Goal: Task Accomplishment & Management: Complete application form

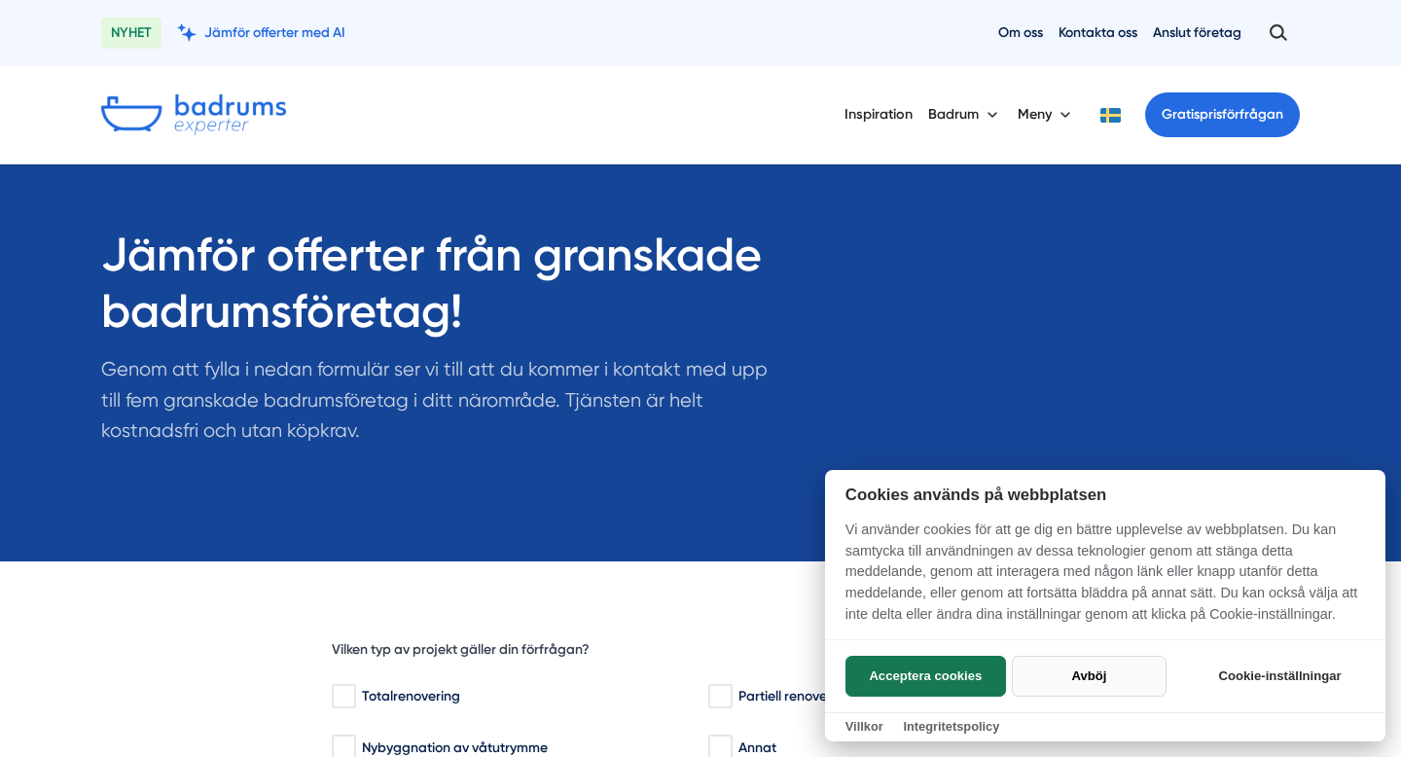
click at [1096, 683] on button "Avböj" at bounding box center [1089, 676] width 155 height 41
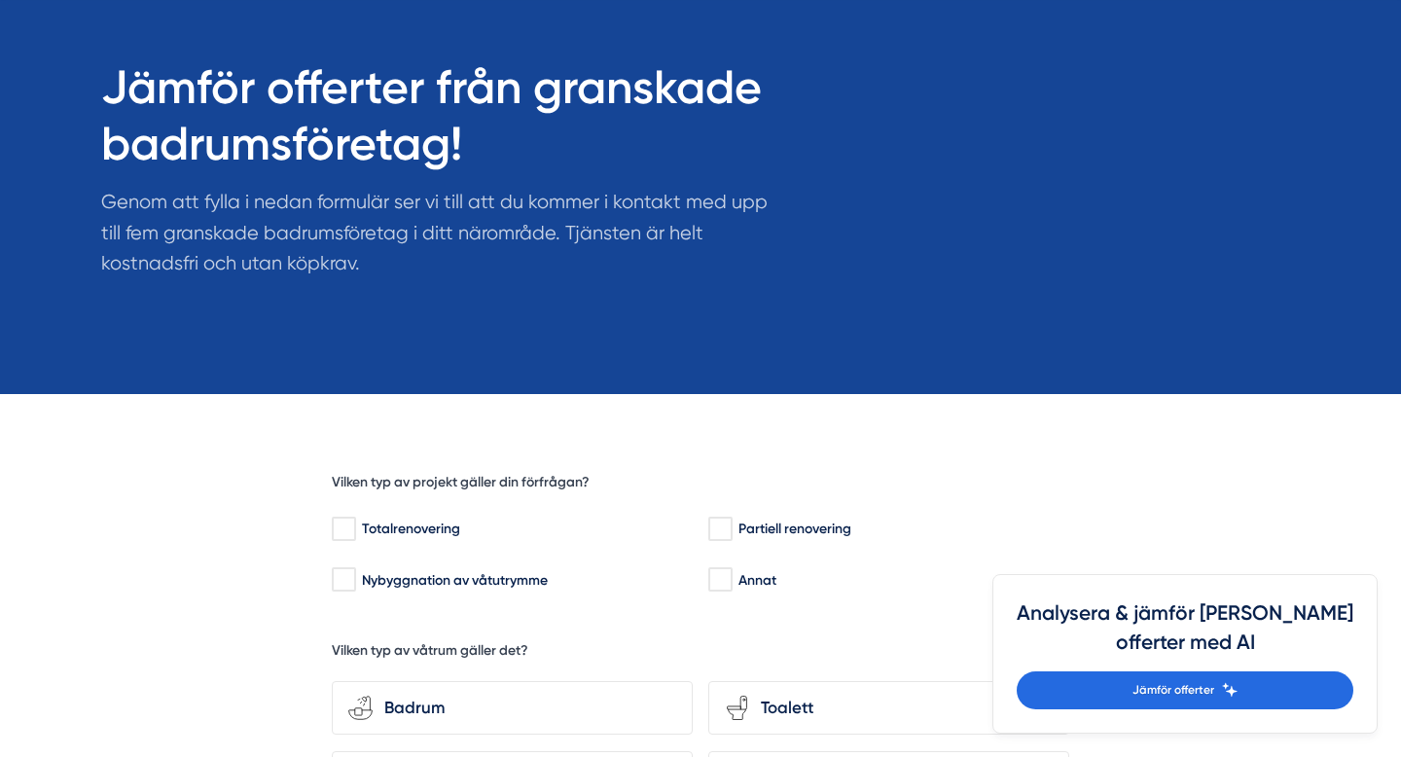
scroll to position [179, 0]
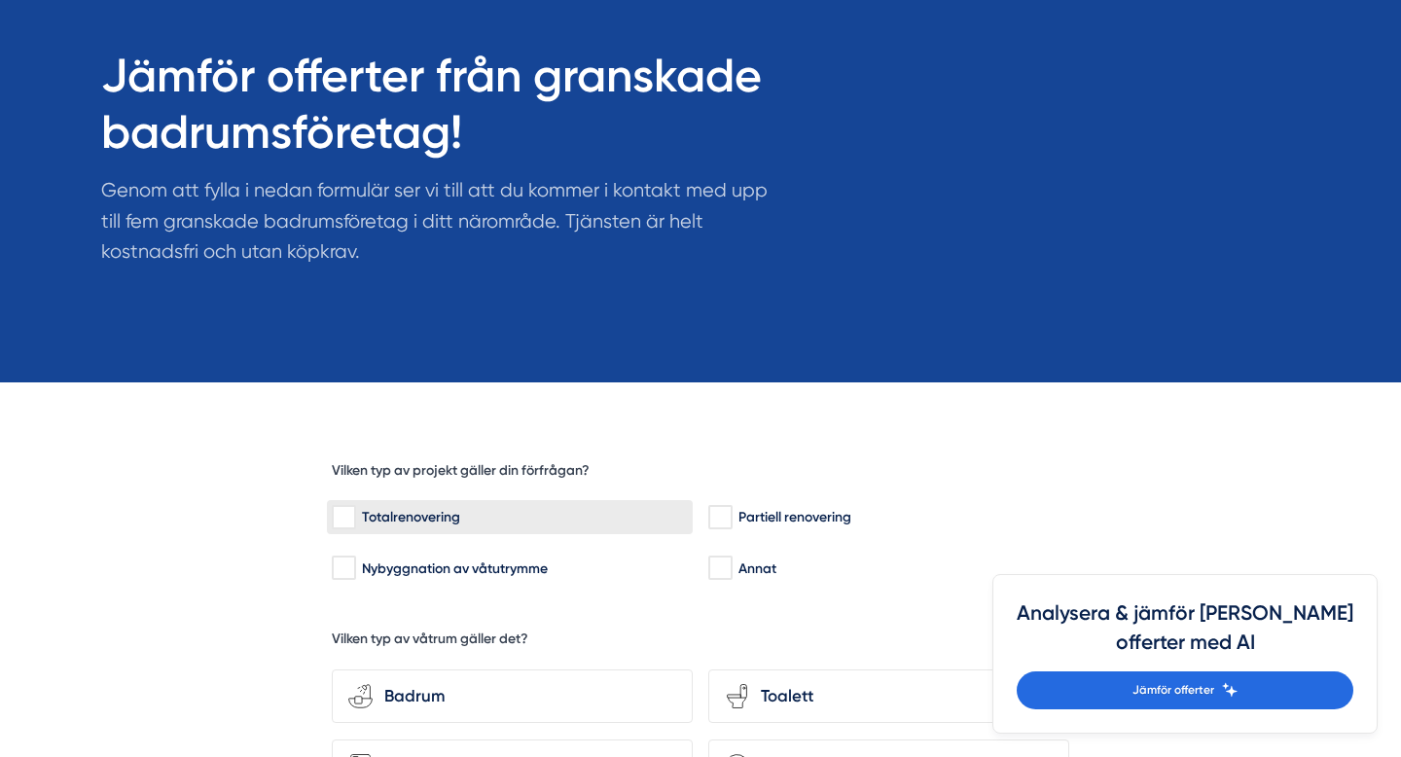
click at [344, 511] on input "Totalrenovering" at bounding box center [343, 517] width 22 height 19
checkbox input "true"
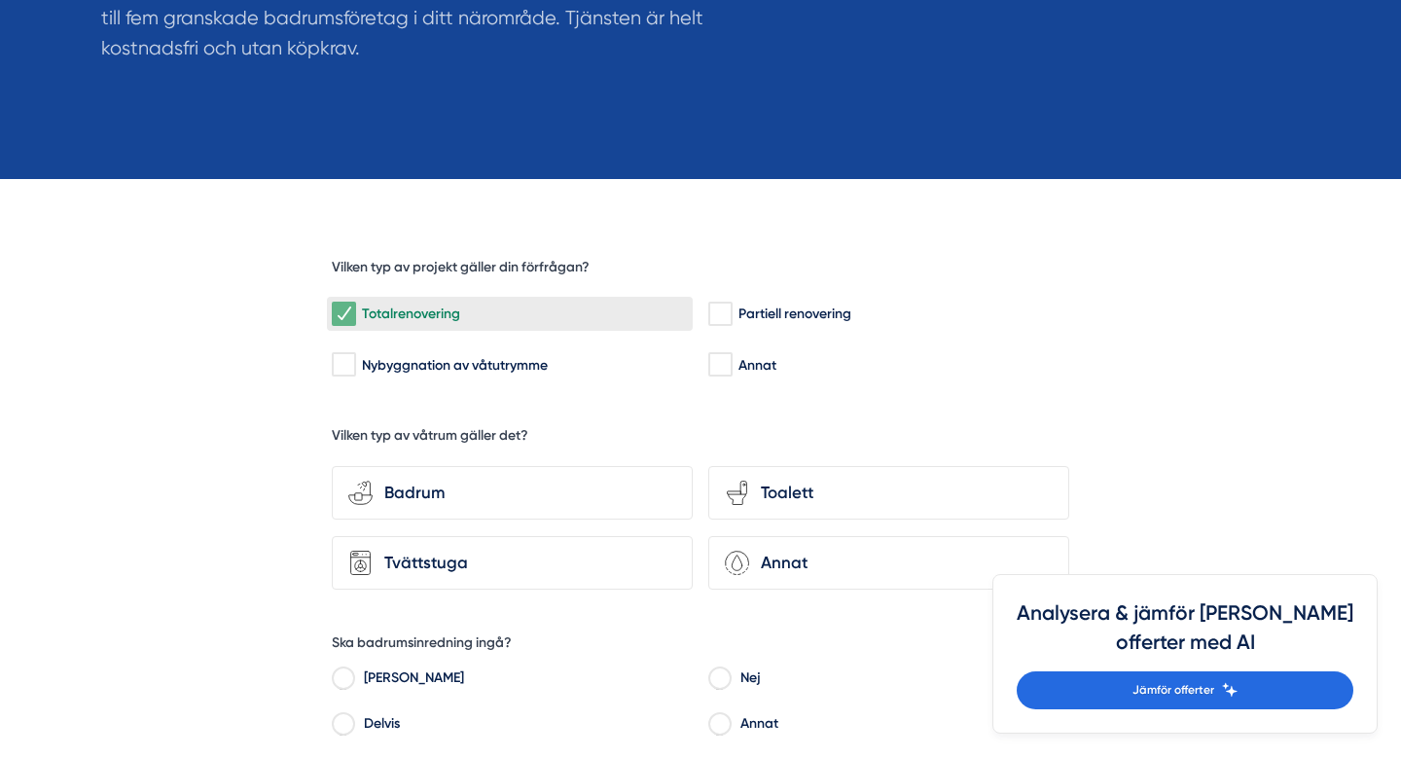
scroll to position [386, 0]
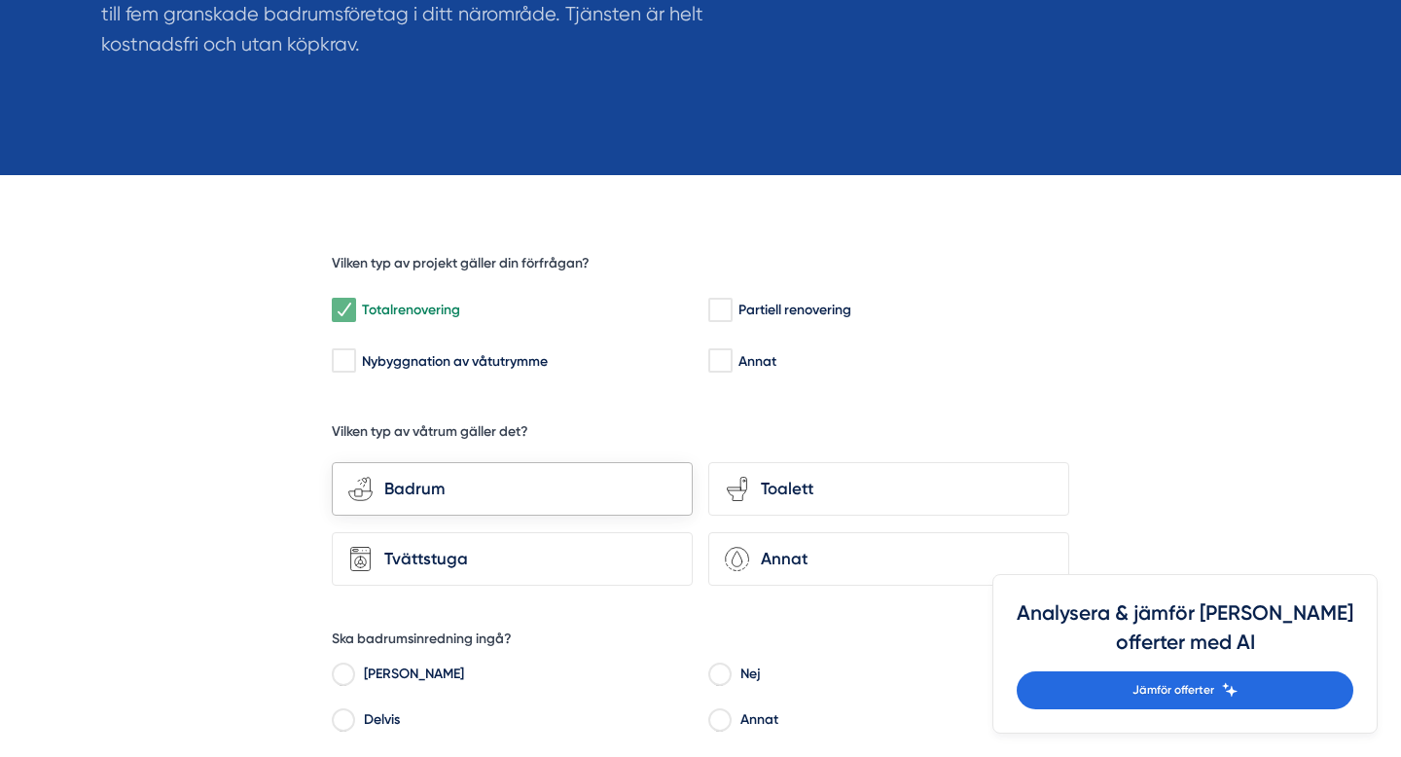
click at [448, 484] on div "Badrum" at bounding box center [524, 489] width 303 height 26
click at [0, 0] on input "bathroom-tub-towel Badrum" at bounding box center [0, 0] width 0 height 0
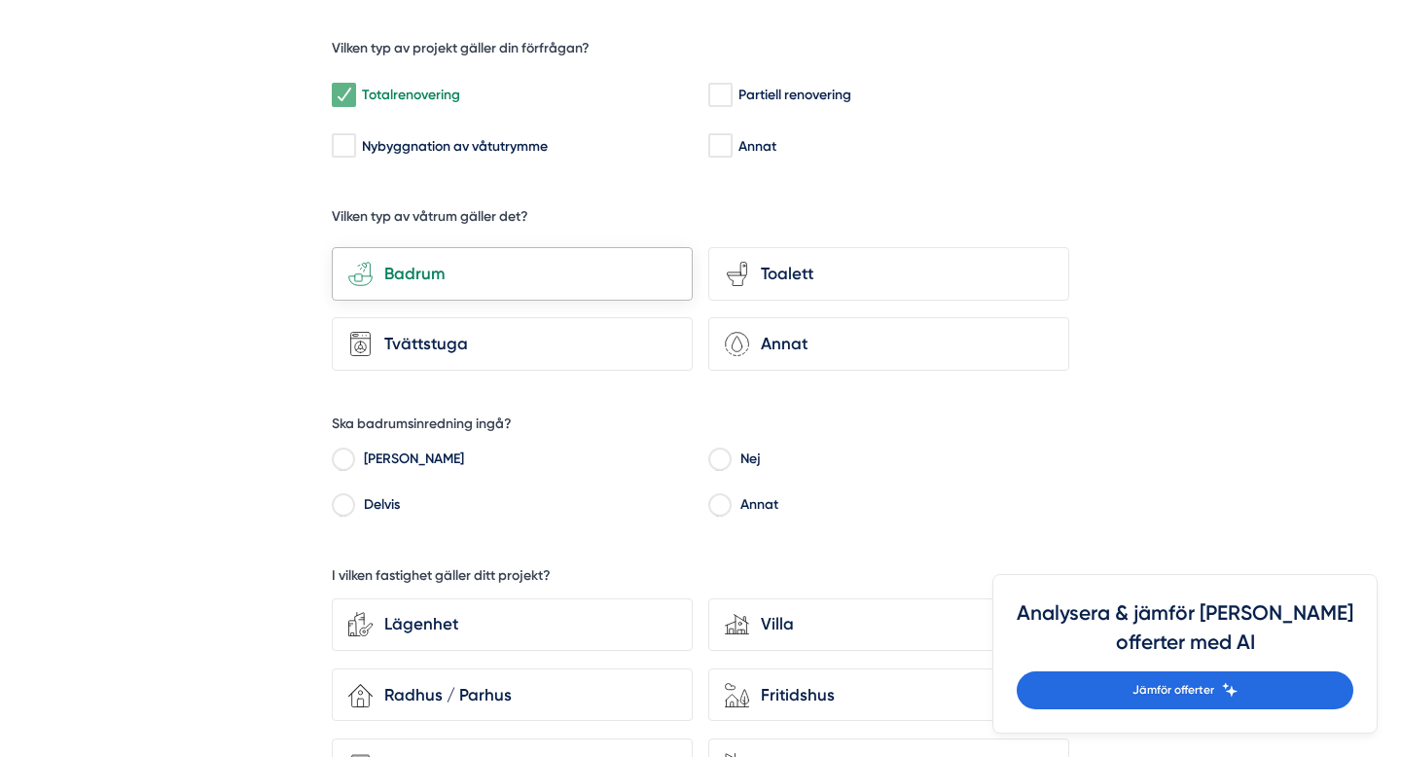
scroll to position [606, 0]
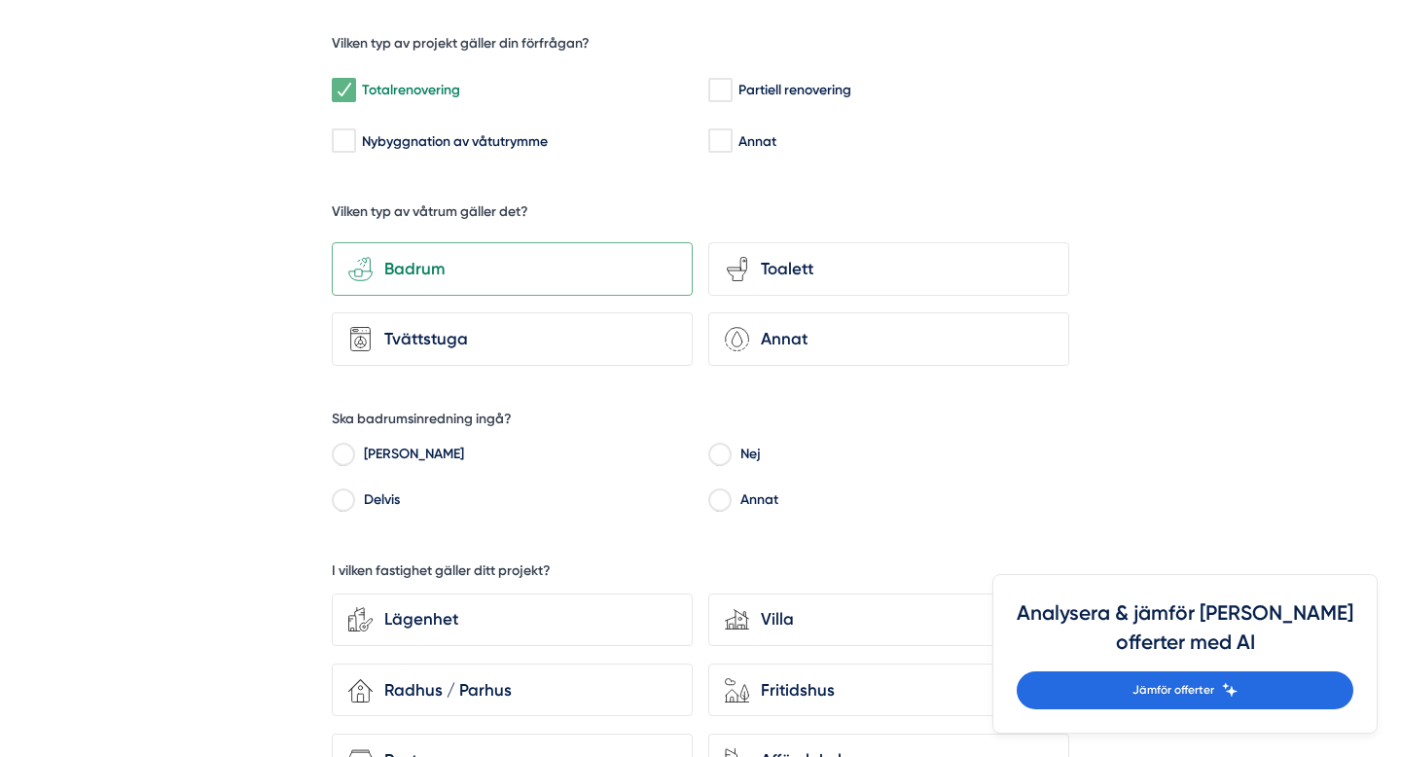
click at [347, 448] on input "[PERSON_NAME]" at bounding box center [343, 457] width 22 height 18
radio input "true"
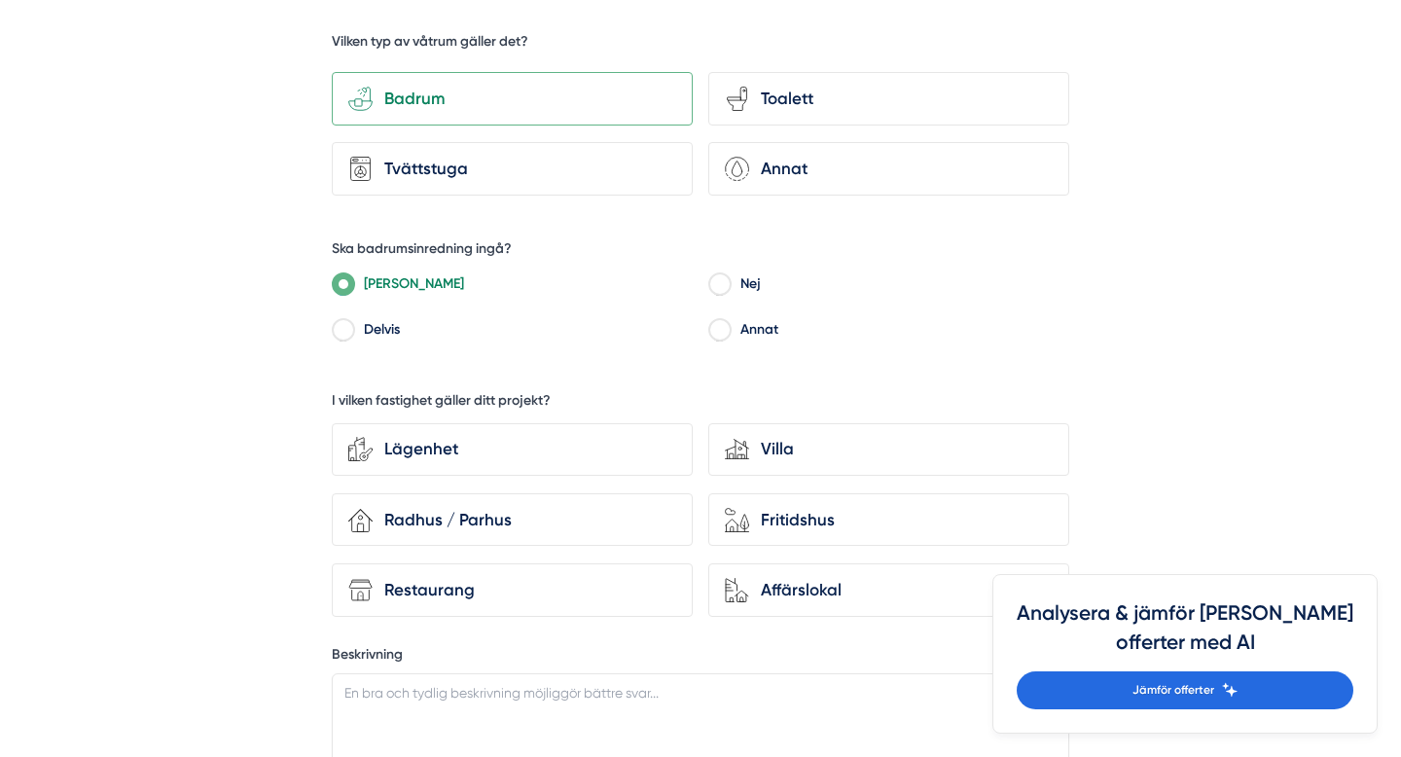
scroll to position [779, 0]
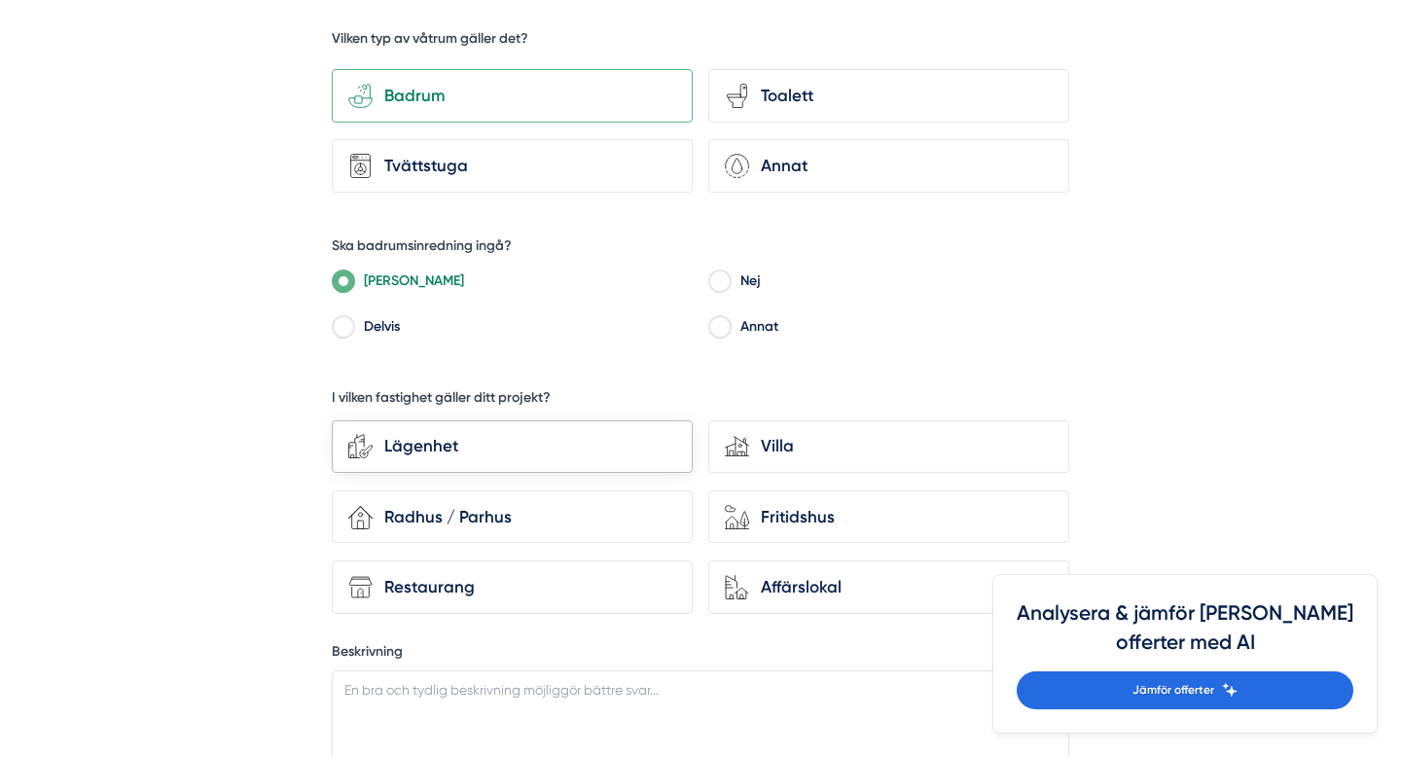
click at [467, 449] on div "Lägenhet" at bounding box center [524, 446] width 303 height 26
click at [0, 0] on input "Lägenhet" at bounding box center [0, 0] width 0 height 0
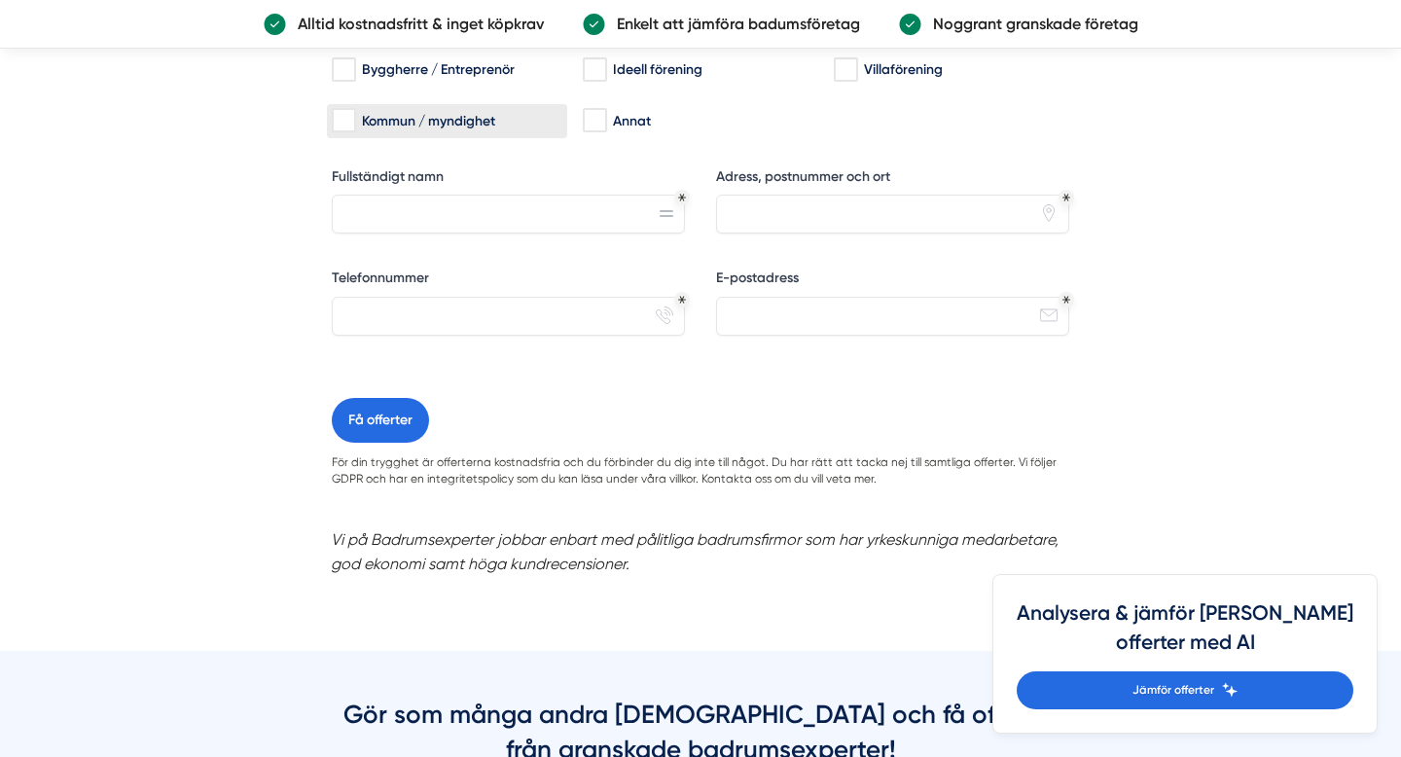
scroll to position [1754, 0]
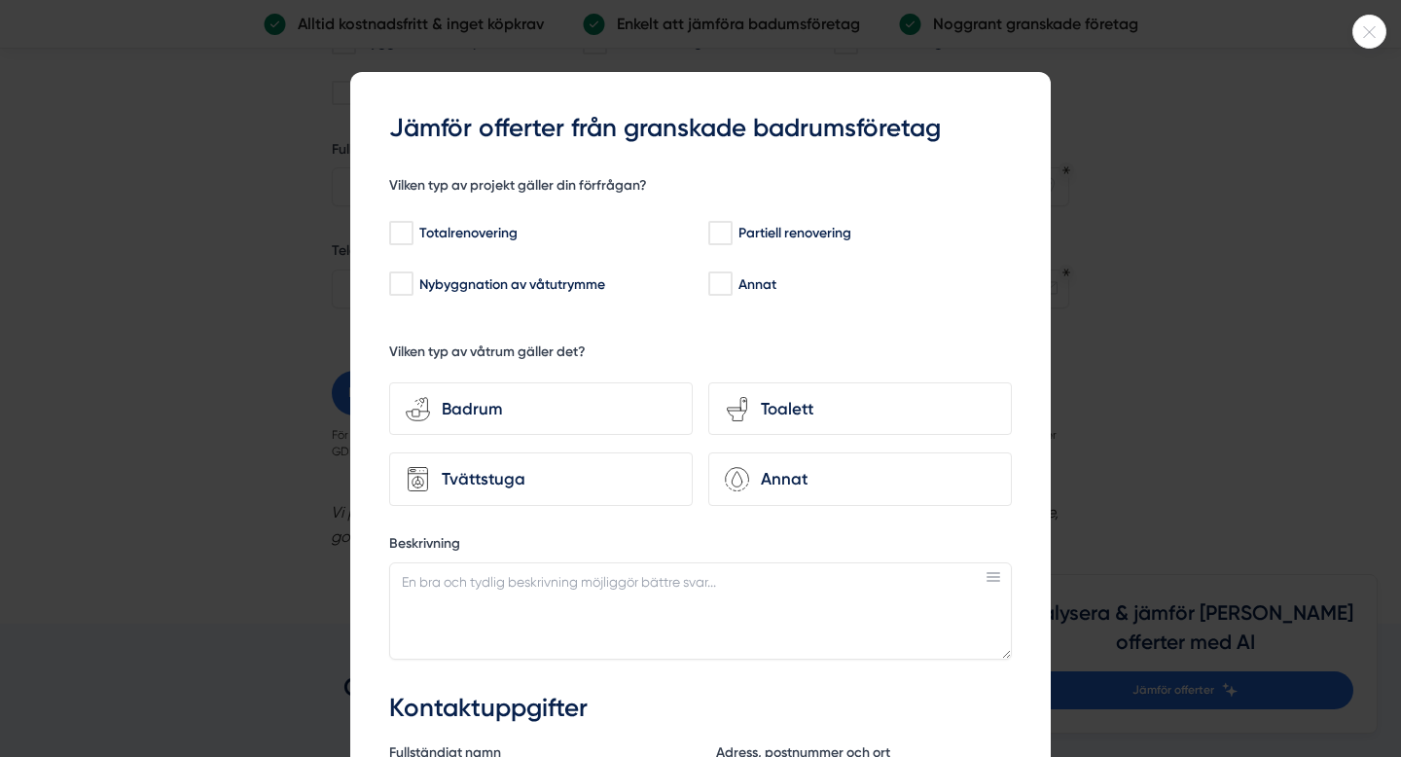
click at [1379, 19] on div at bounding box center [1369, 32] width 34 height 34
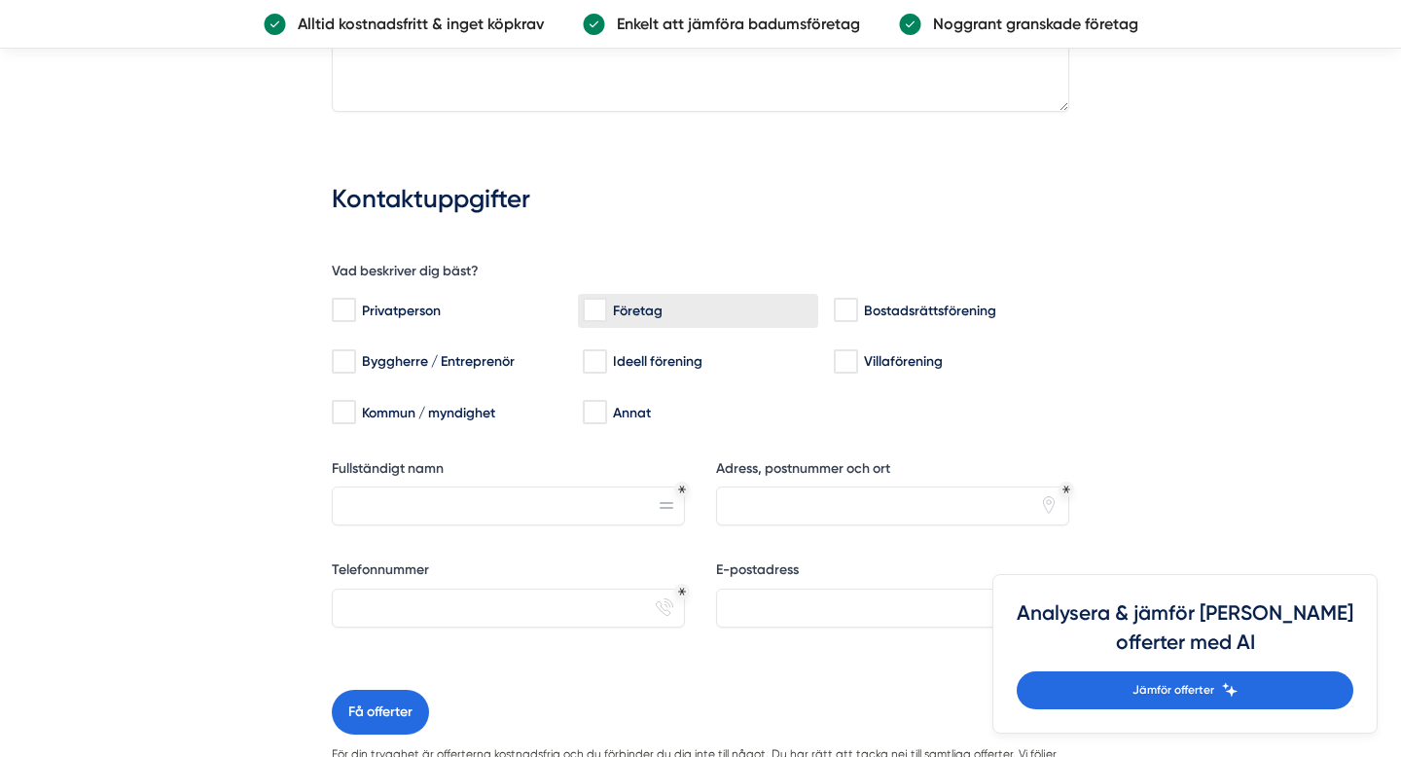
scroll to position [1418, 0]
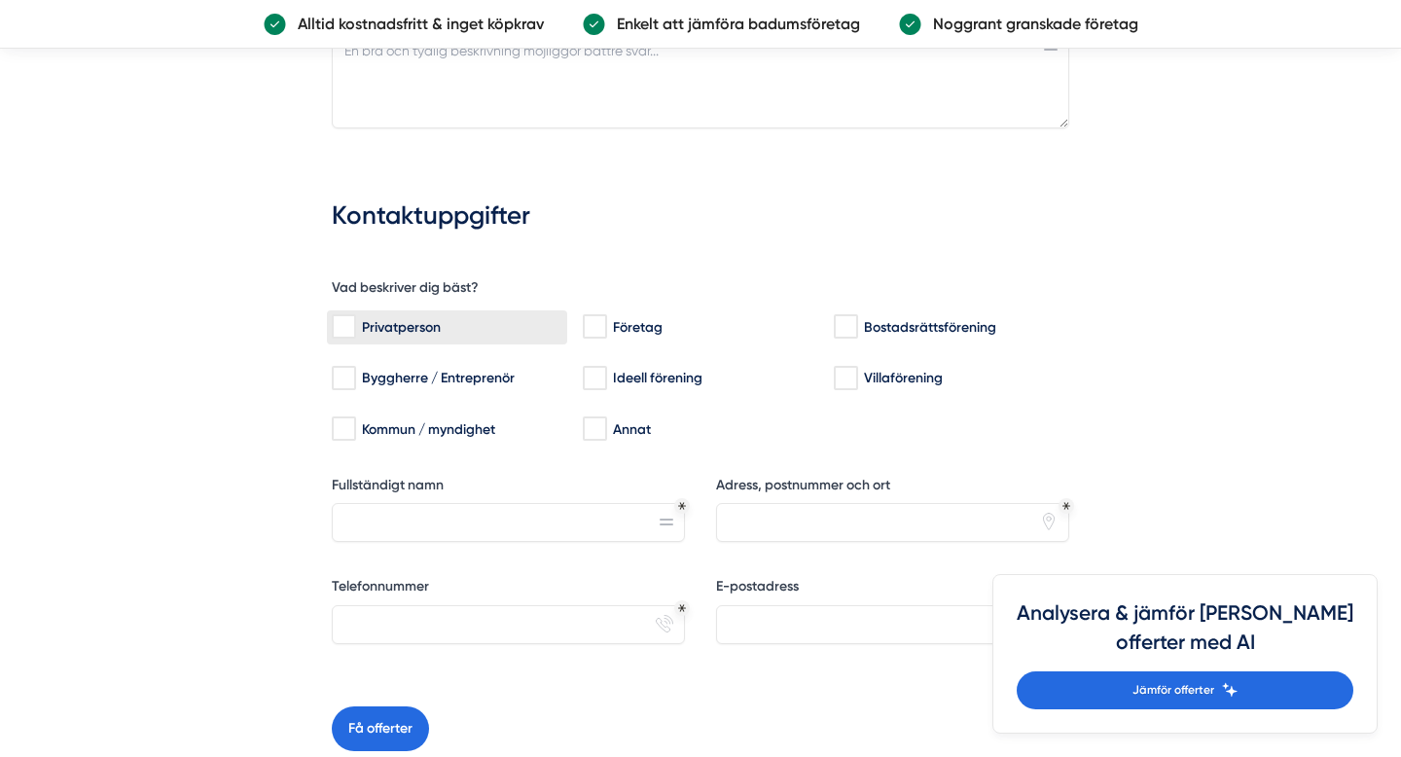
click at [345, 317] on input "Privatperson" at bounding box center [343, 326] width 22 height 19
checkbox input "true"
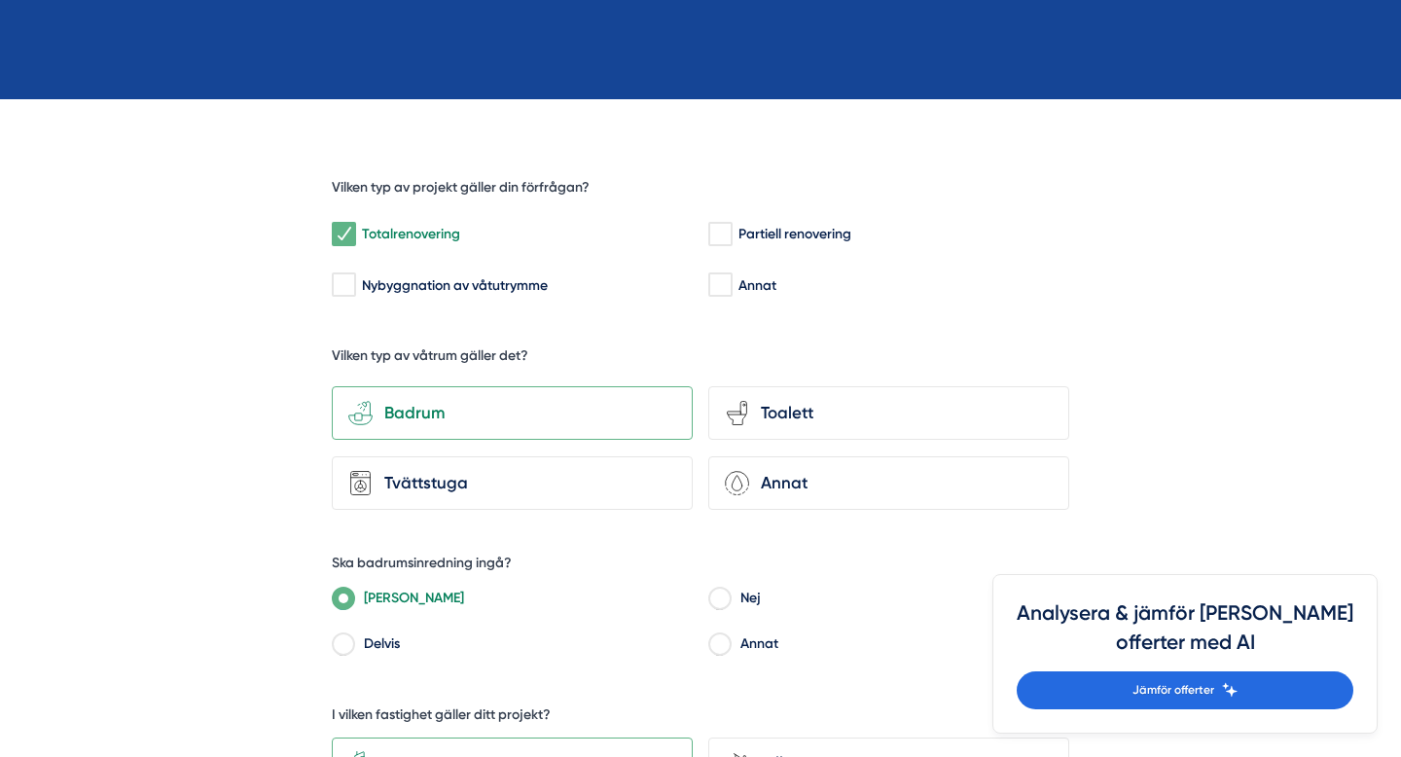
scroll to position [422, 0]
